Goal: Information Seeking & Learning: Understand process/instructions

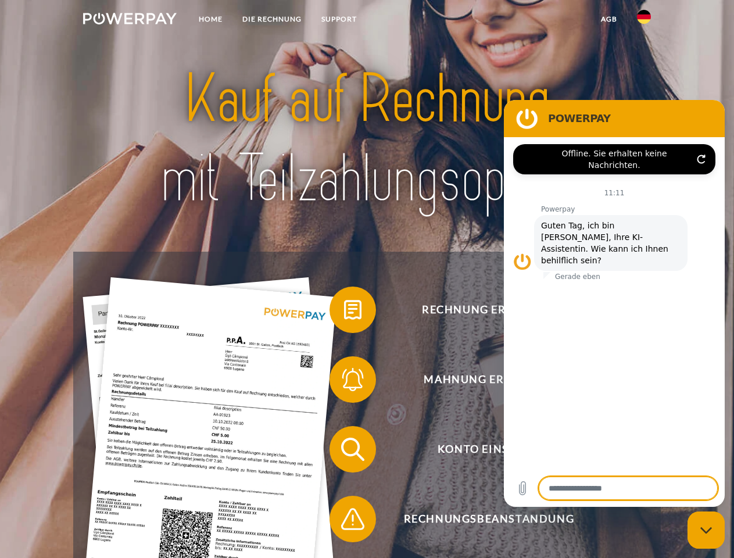
click at [130, 20] on img at bounding box center [130, 19] width 94 height 12
click at [644, 20] on img at bounding box center [644, 17] width 14 height 14
click at [609, 19] on link "agb" at bounding box center [609, 19] width 36 height 21
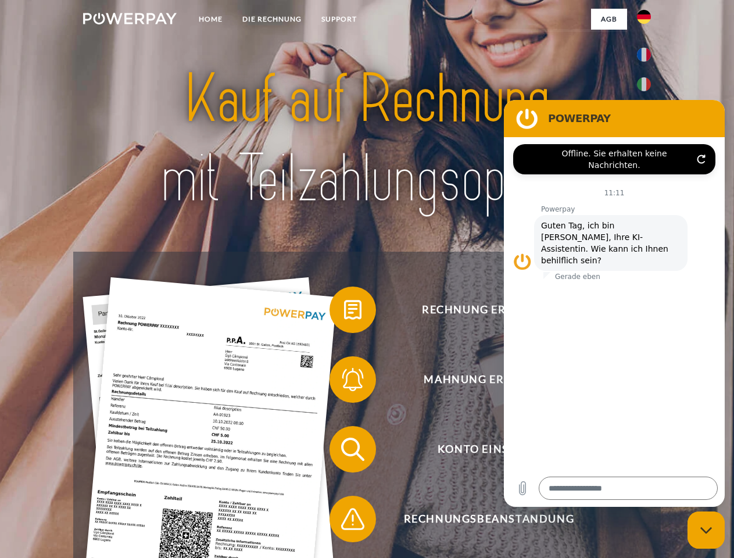
click at [344, 312] on span at bounding box center [335, 310] width 58 height 58
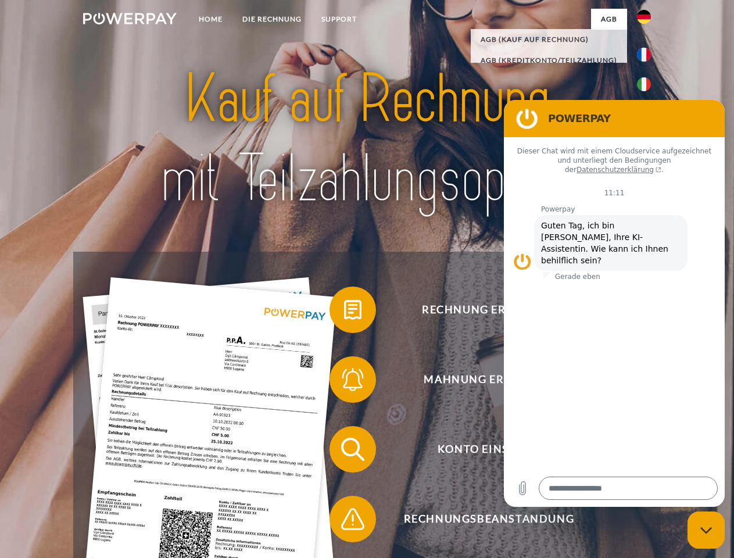
click at [344, 382] on span at bounding box center [335, 380] width 58 height 58
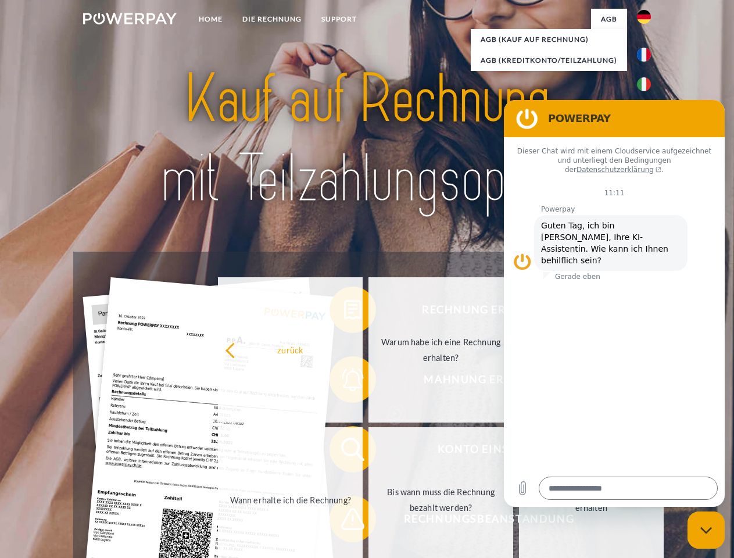
click at [369, 452] on link "Bis wann muss die Rechnung bezahlt werden?" at bounding box center [441, 499] width 145 height 145
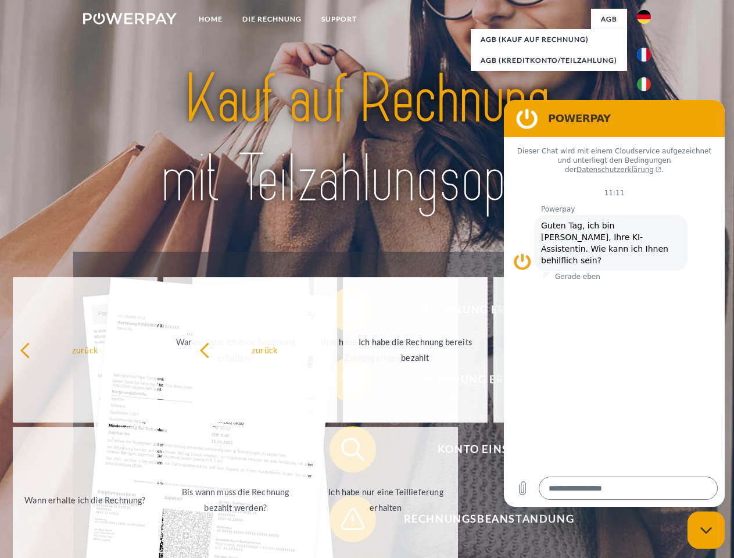
click at [344, 521] on span at bounding box center [335, 519] width 58 height 58
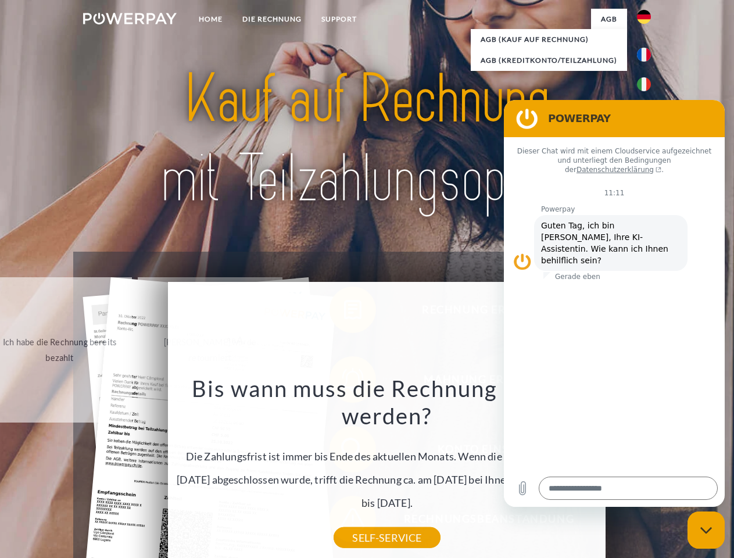
click at [706, 530] on icon "Messaging-Fenster schließen" at bounding box center [707, 531] width 12 height 8
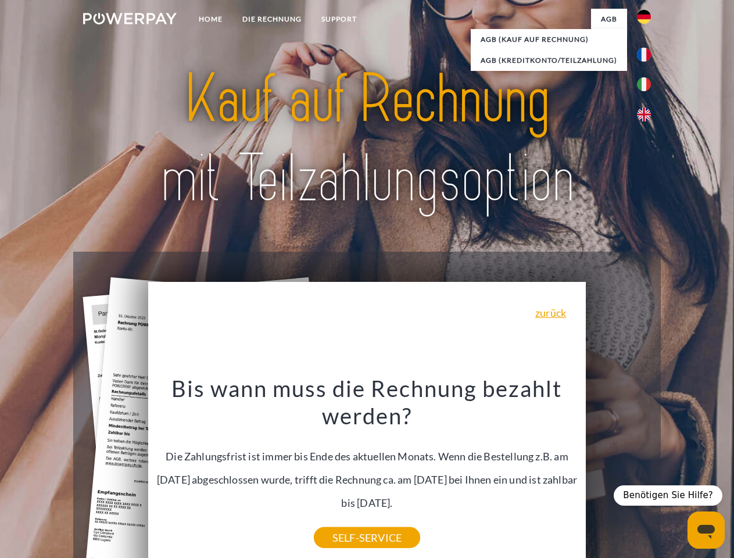
type textarea "*"
